Goal: Task Accomplishment & Management: Use online tool/utility

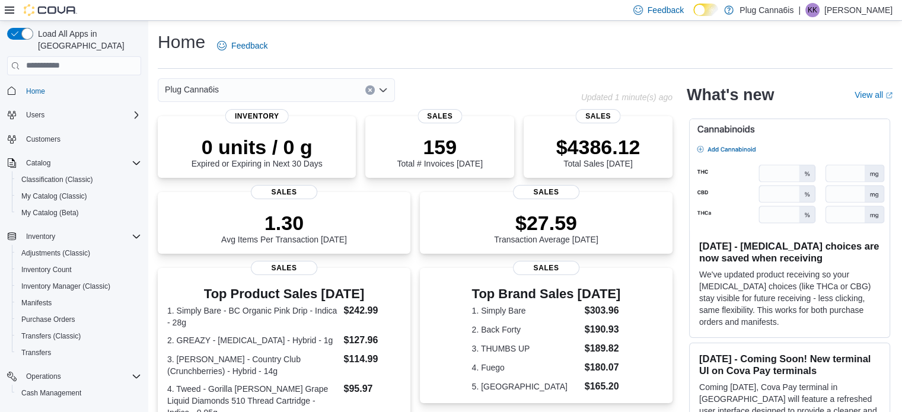
click at [369, 92] on button "Clear input" at bounding box center [369, 89] width 9 height 9
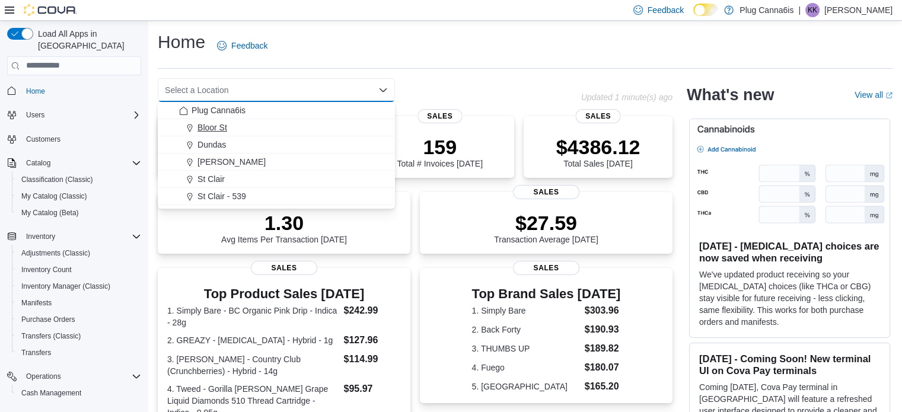
click at [214, 120] on button "Bloor St" at bounding box center [276, 127] width 237 height 17
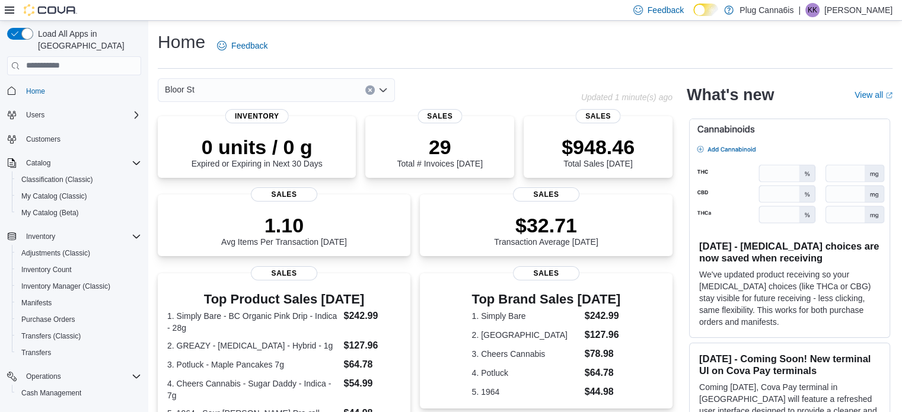
click at [370, 90] on icon "Clear input" at bounding box center [369, 89] width 3 height 3
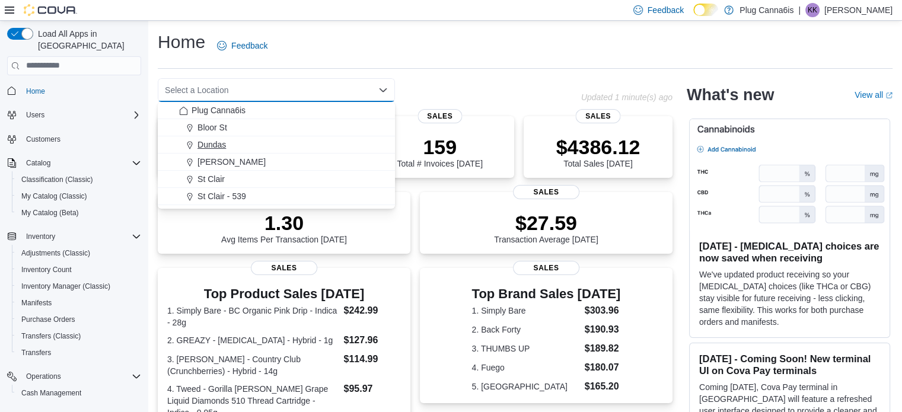
click at [212, 140] on span "Dundas" at bounding box center [211, 145] width 28 height 12
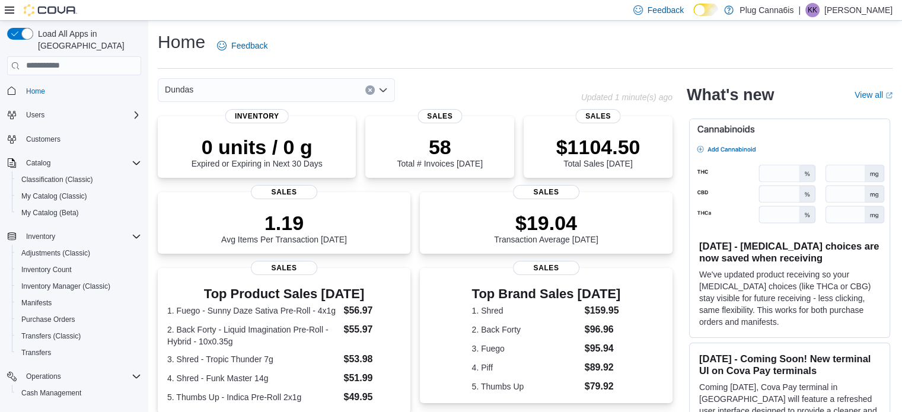
click at [370, 88] on icon "Clear input" at bounding box center [370, 90] width 5 height 5
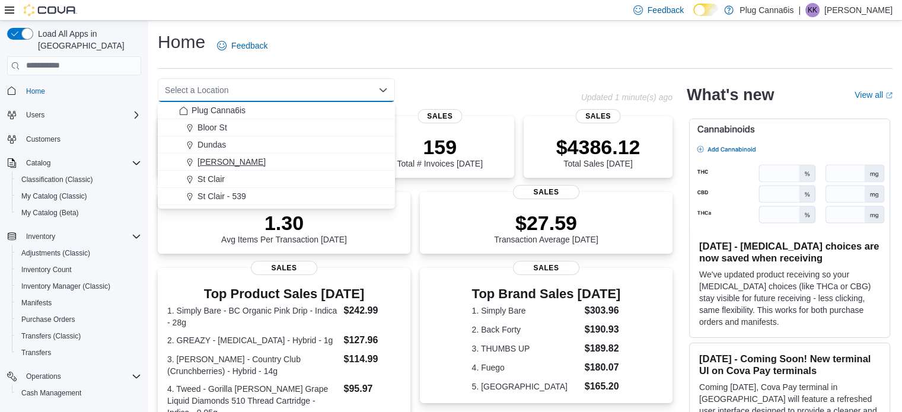
click at [232, 156] on span "[PERSON_NAME]" at bounding box center [231, 162] width 68 height 12
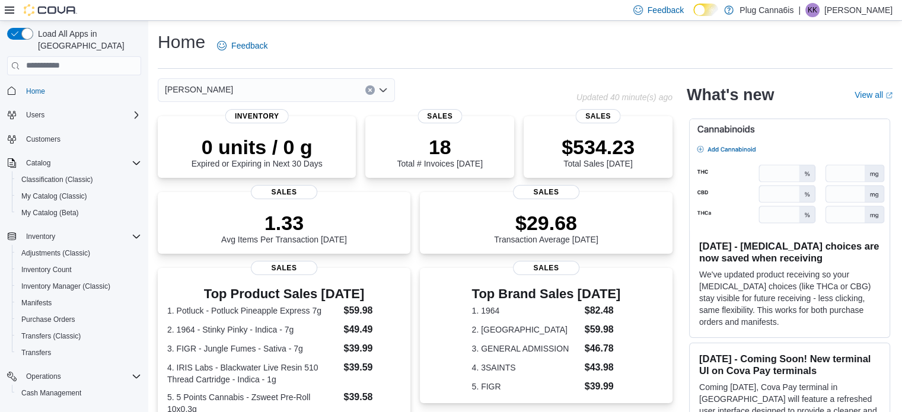
click at [374, 91] on button "Clear input" at bounding box center [369, 89] width 9 height 9
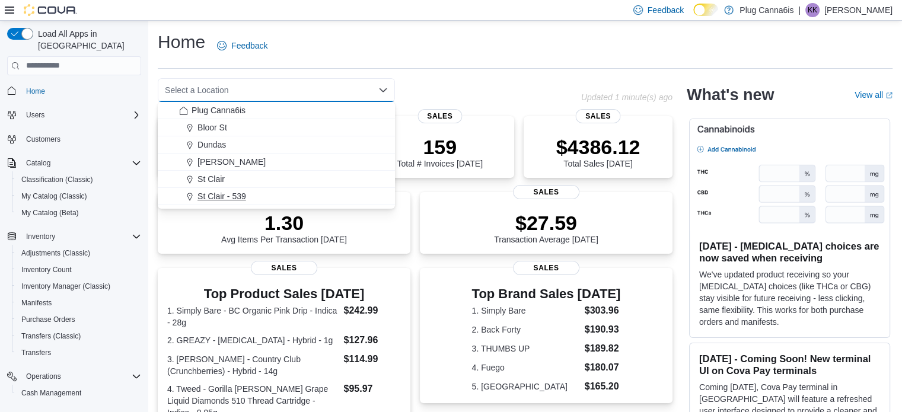
click at [221, 189] on button "St Clair - 539" at bounding box center [276, 196] width 237 height 17
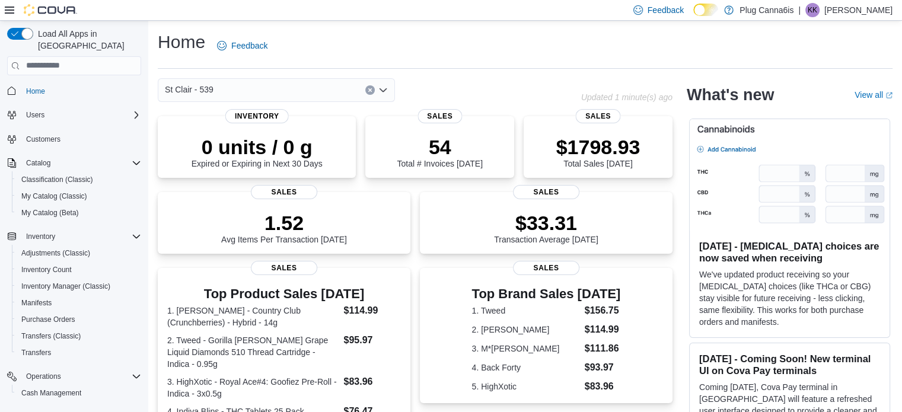
click at [494, 85] on div "St Clair - 539" at bounding box center [369, 90] width 423 height 24
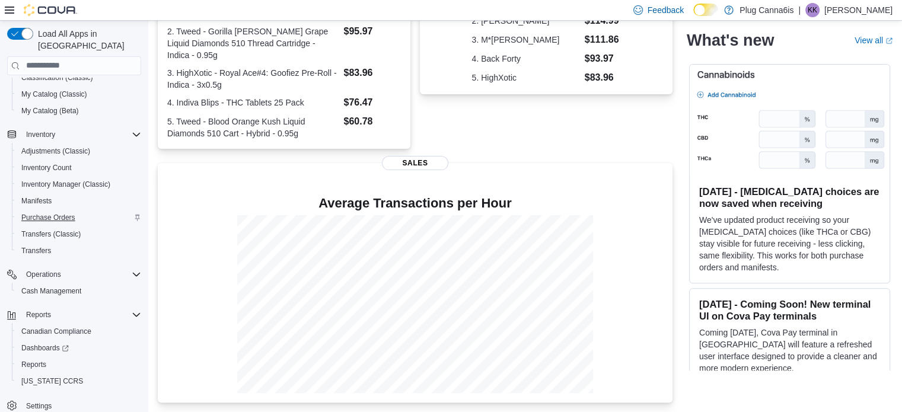
scroll to position [102, 0]
click at [36, 360] on span "Reports" at bounding box center [33, 364] width 25 height 9
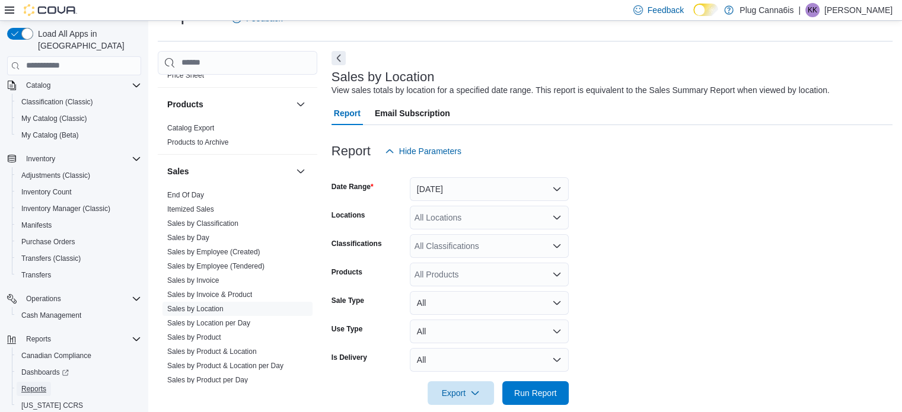
scroll to position [756, 0]
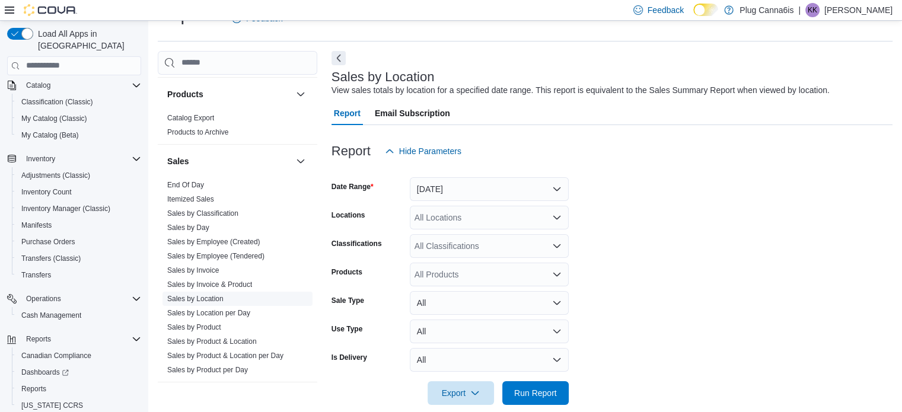
click at [207, 296] on link "Sales by Location" at bounding box center [195, 299] width 56 height 8
click at [471, 193] on button "[DATE]" at bounding box center [489, 189] width 159 height 24
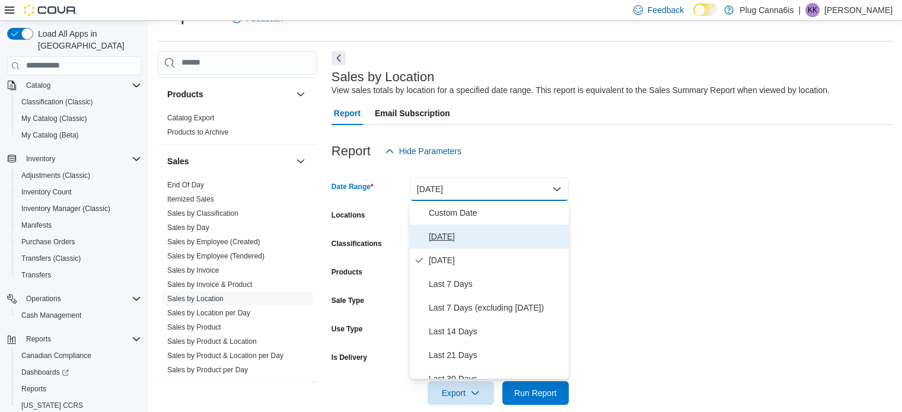
click at [447, 243] on span "[DATE]" at bounding box center [496, 236] width 135 height 14
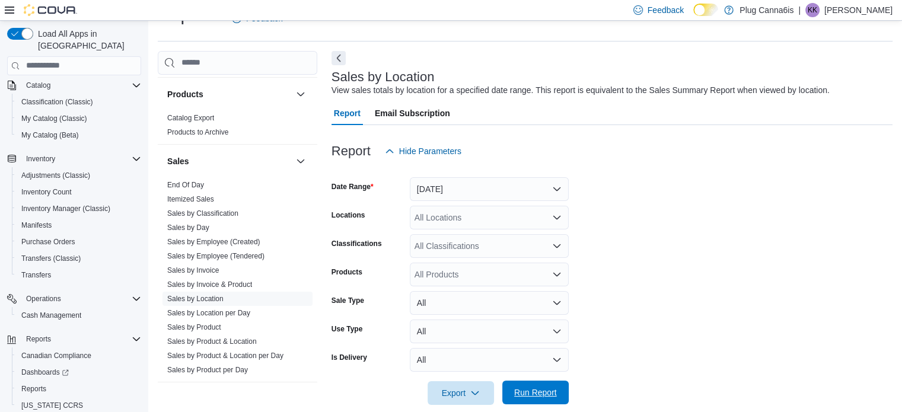
click at [541, 394] on span "Run Report" at bounding box center [535, 392] width 43 height 12
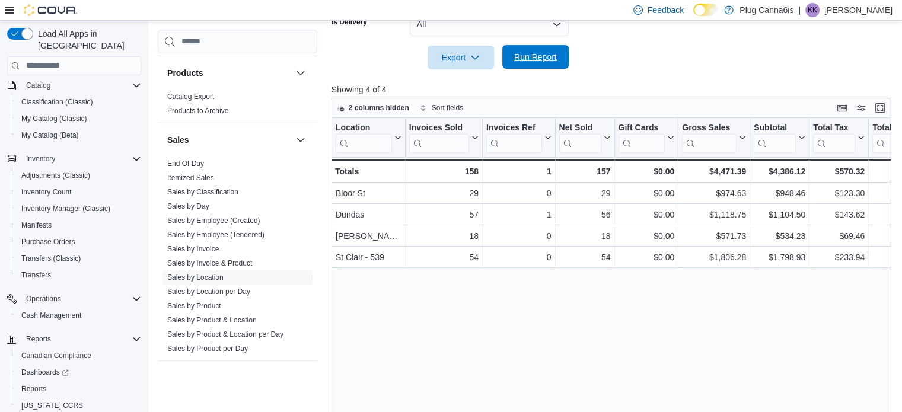
click at [527, 62] on span "Run Report" at bounding box center [535, 57] width 43 height 12
click at [557, 63] on span "Run Report" at bounding box center [535, 57] width 52 height 24
click at [551, 65] on span "Run Report" at bounding box center [535, 57] width 52 height 24
